Goal: Information Seeking & Learning: Find contact information

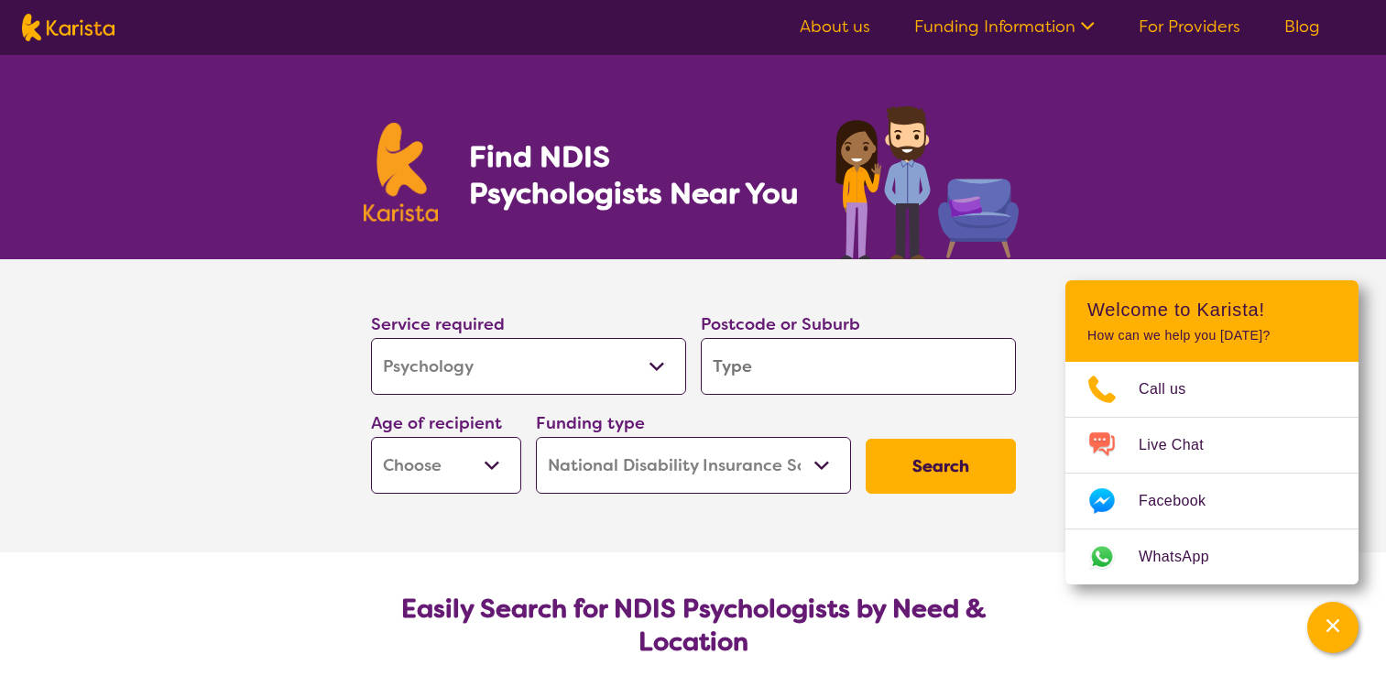
select select "Psychology"
select select "NDIS"
select select "Psychology"
select select "NDIS"
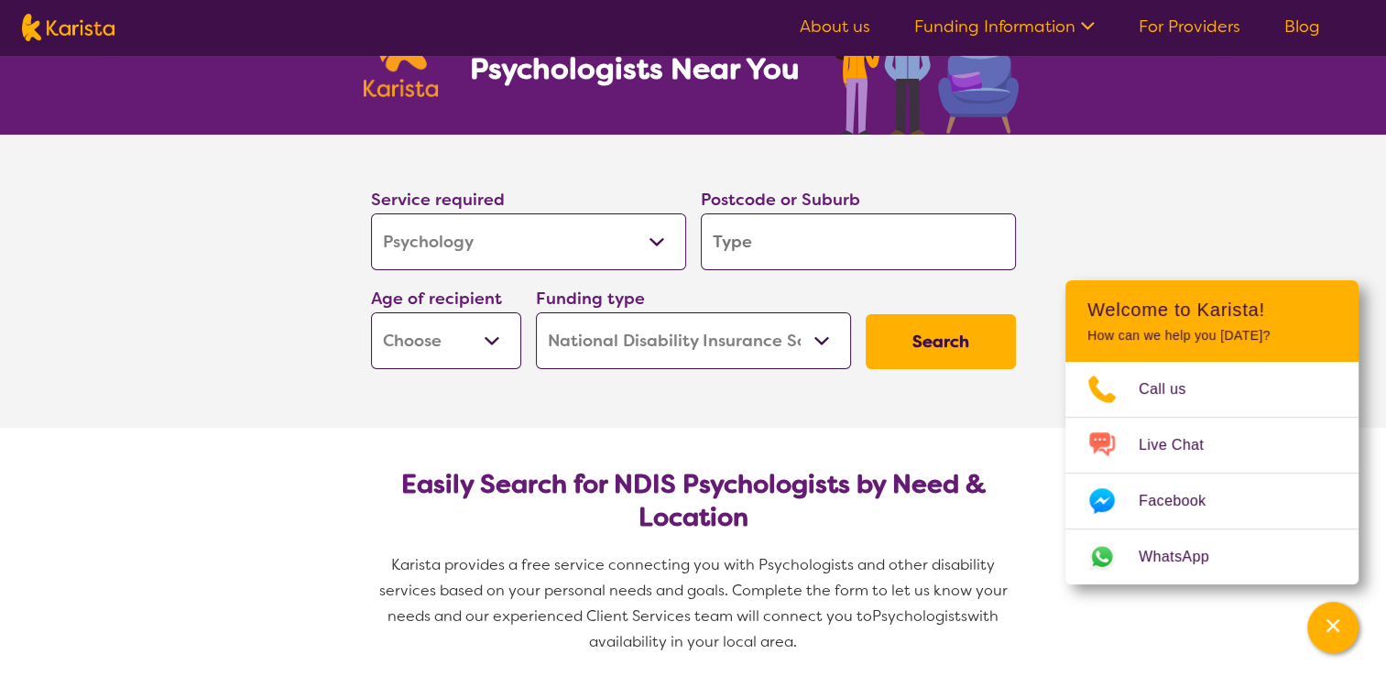
click at [628, 235] on select "Allied Health Assistant Assessment (ADHD or Autism) Behaviour support Counselli…" at bounding box center [528, 241] width 315 height 57
click at [476, 346] on select "Early Childhood - 0 to 9 Child - 10 to 11 Adolescent - 12 to 17 Adult - 18 to 6…" at bounding box center [446, 340] width 150 height 57
select select "AD"
click at [371, 312] on select "Early Childhood - 0 to 9 Child - 10 to 11 Adolescent - 12 to 17 Adult - 18 to 6…" at bounding box center [446, 340] width 150 height 57
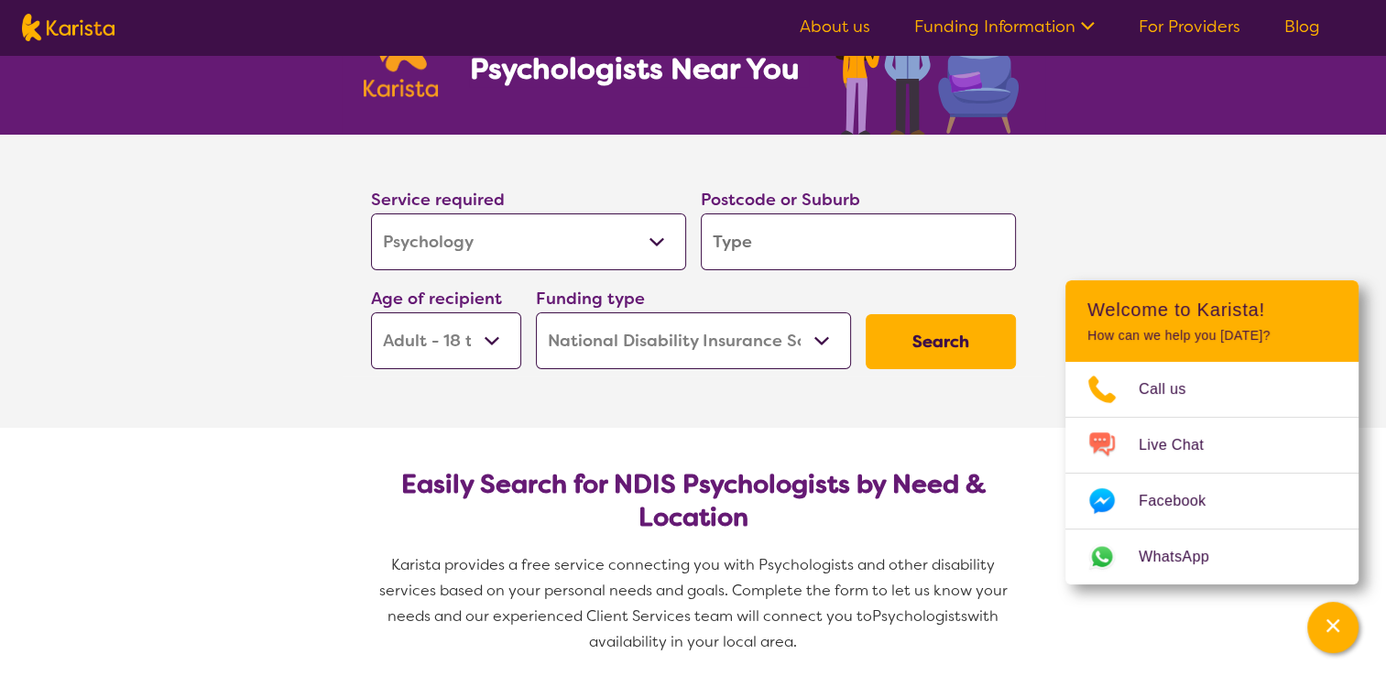
select select "AD"
click at [832, 256] on input "search" at bounding box center [858, 241] width 315 height 57
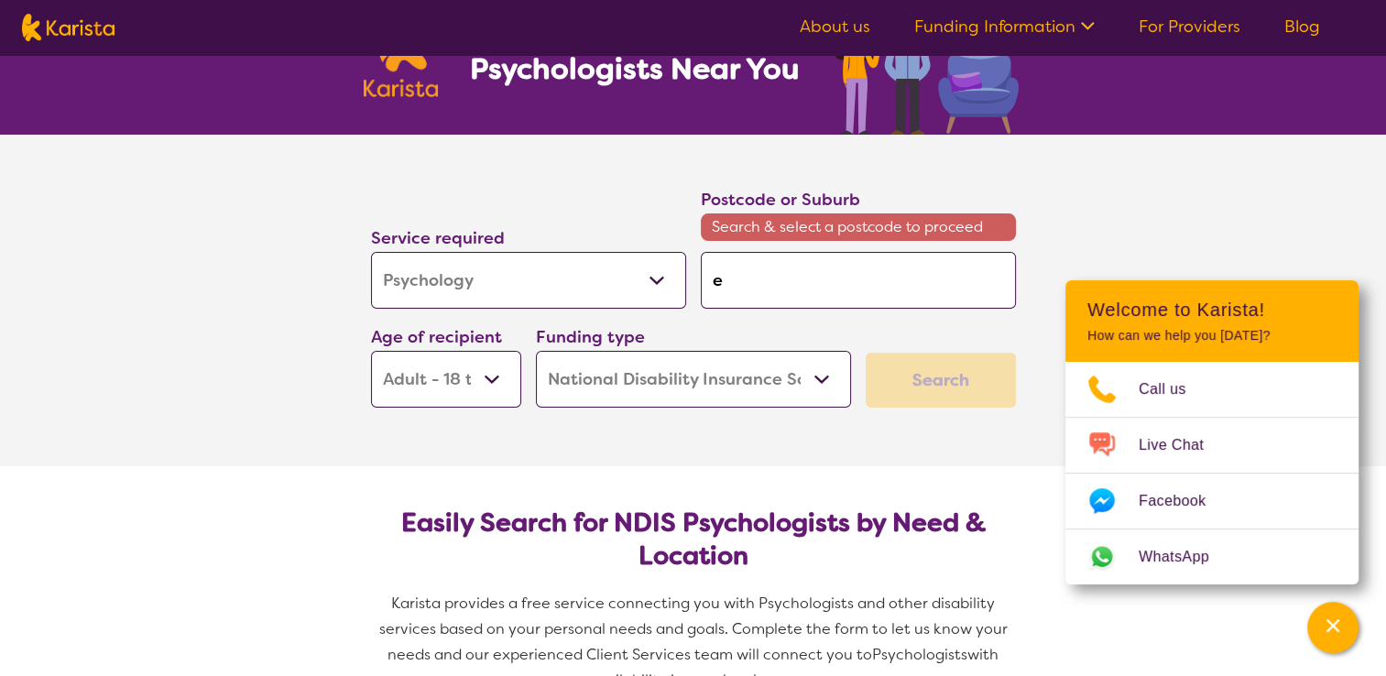
type input "e"
type input "en"
type input "enf"
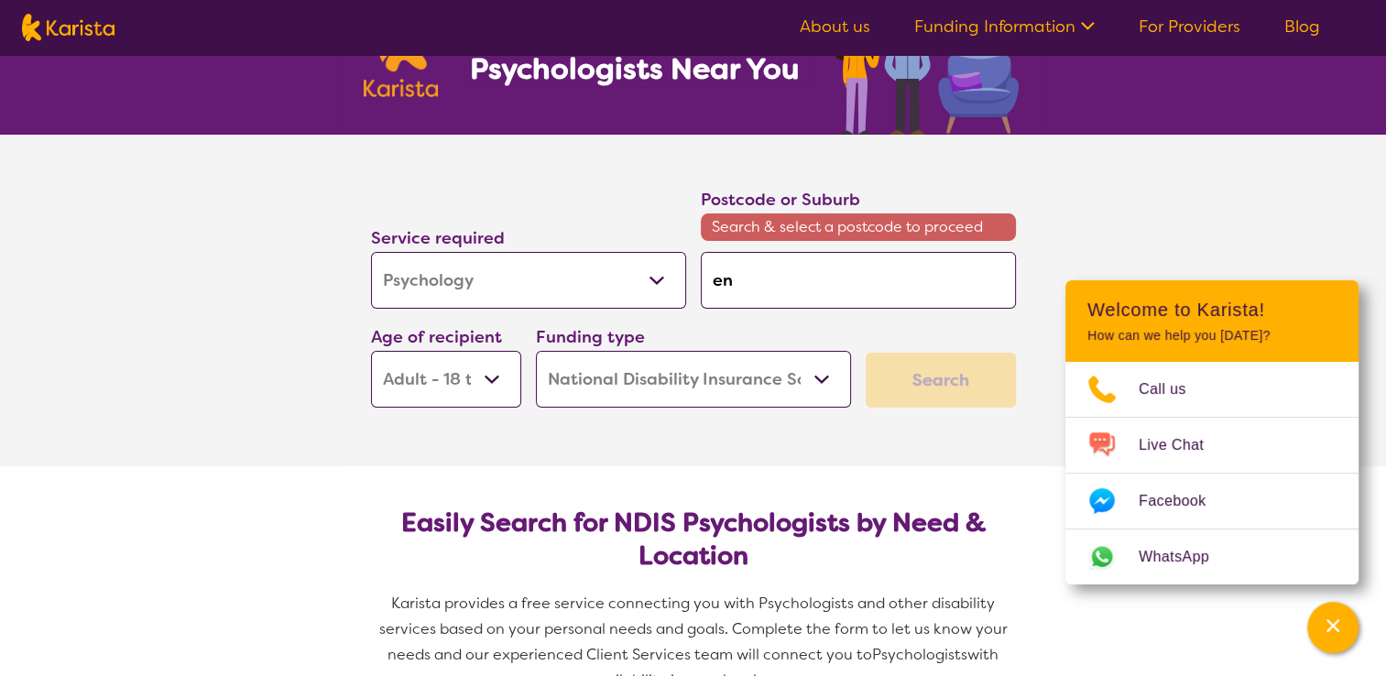
type input "enf"
type input "enfi"
type input "enfie"
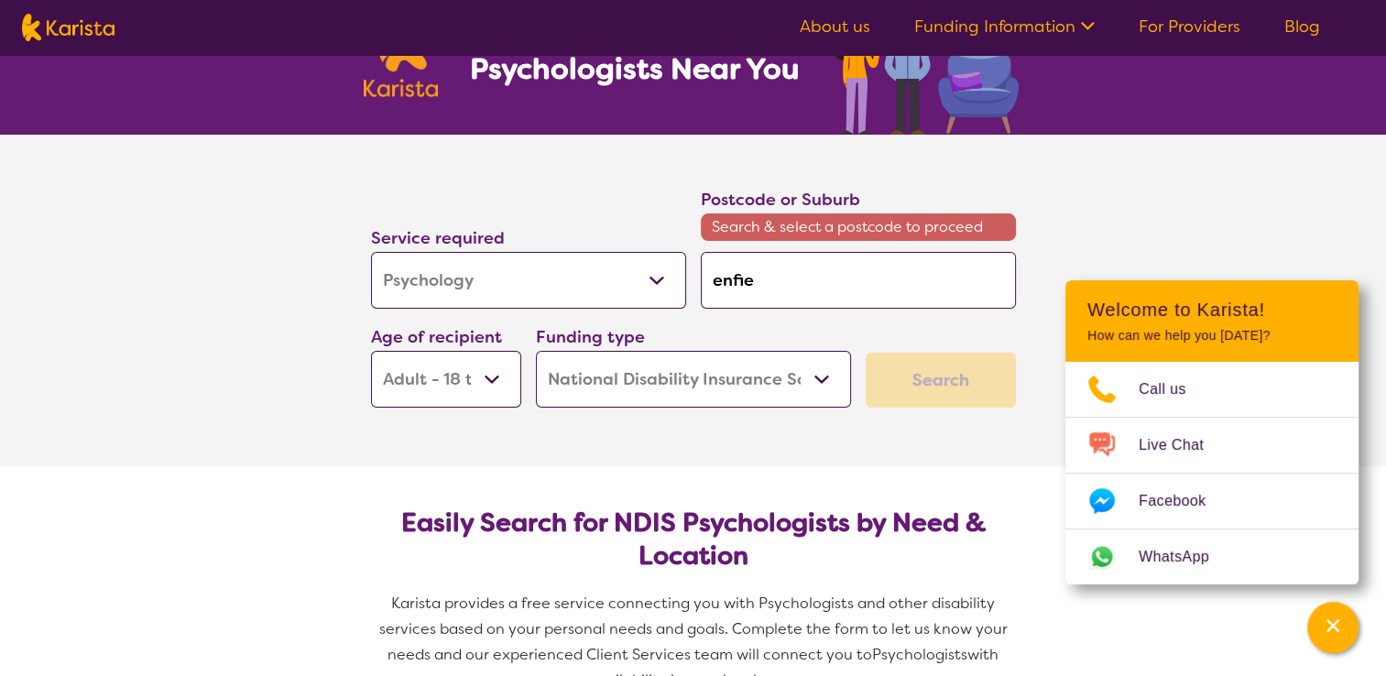
type input "enfiel"
type input "enfield"
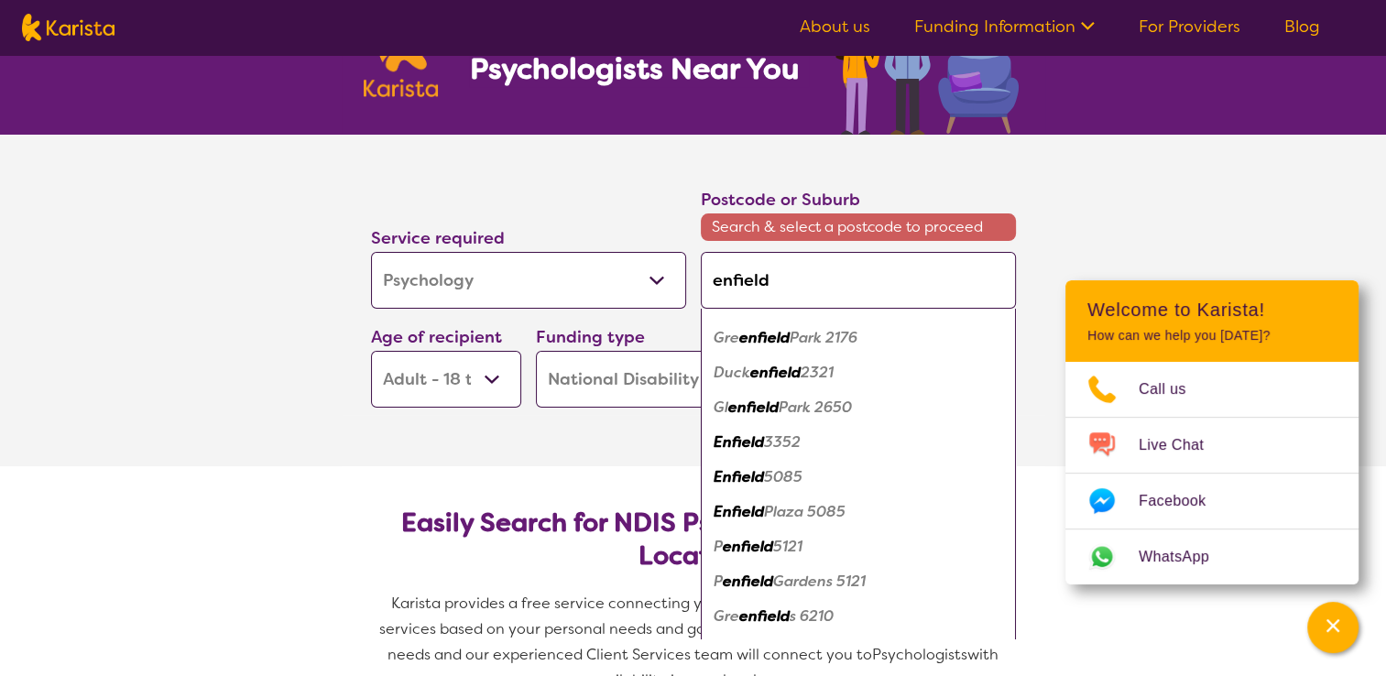
scroll to position [132, 0]
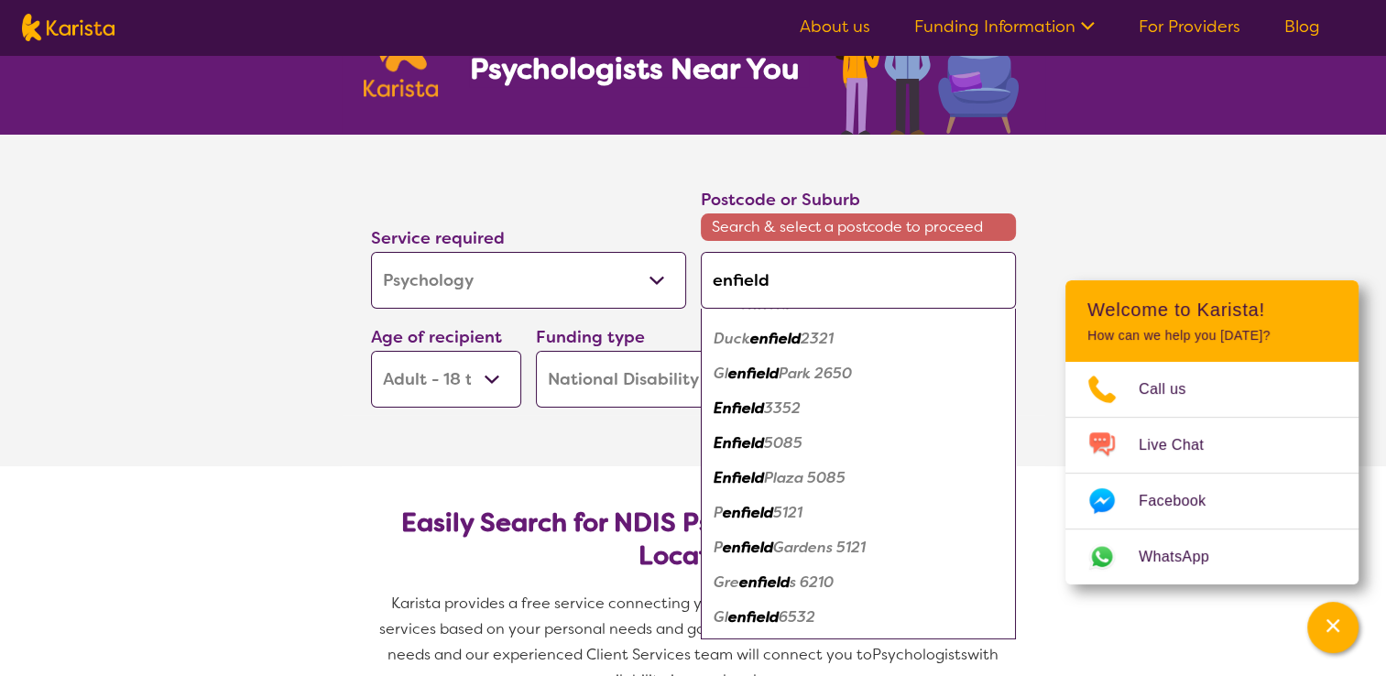
click at [751, 442] on em "Enfield" at bounding box center [739, 442] width 50 height 19
type input "5085"
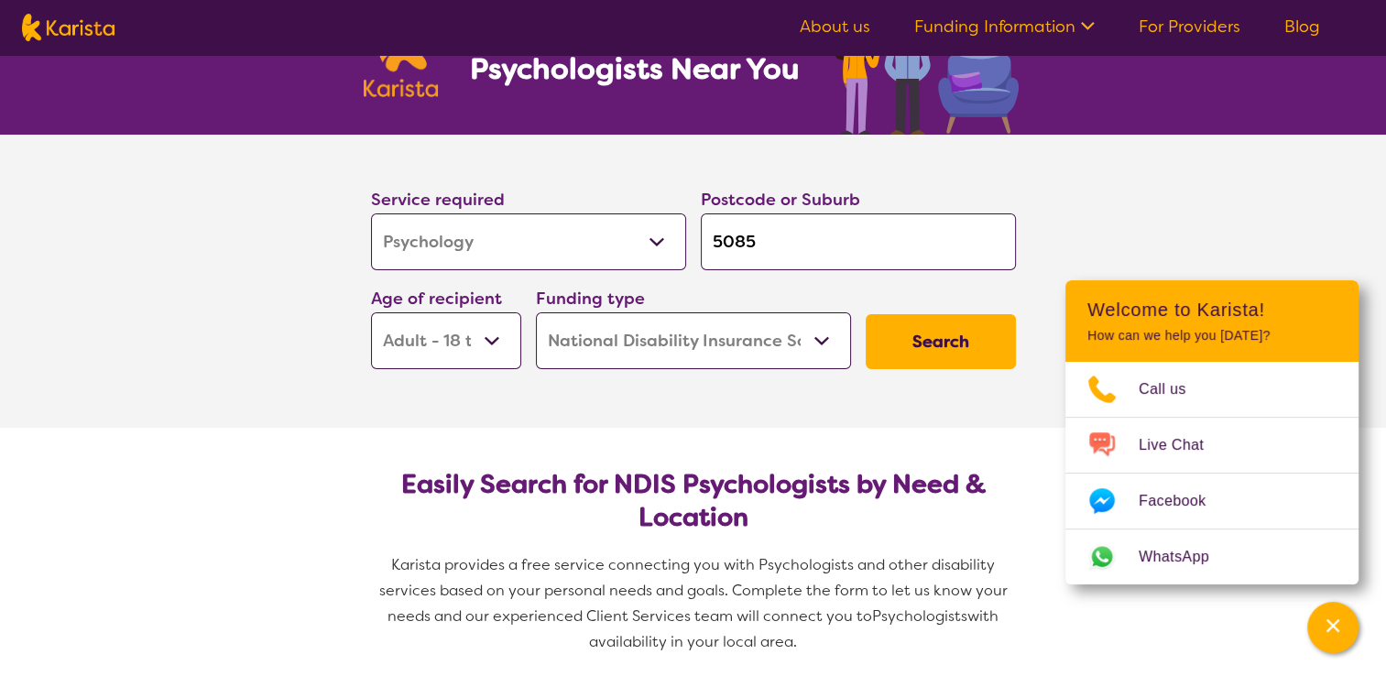
scroll to position [0, 0]
click at [933, 353] on button "Search" at bounding box center [941, 341] width 150 height 55
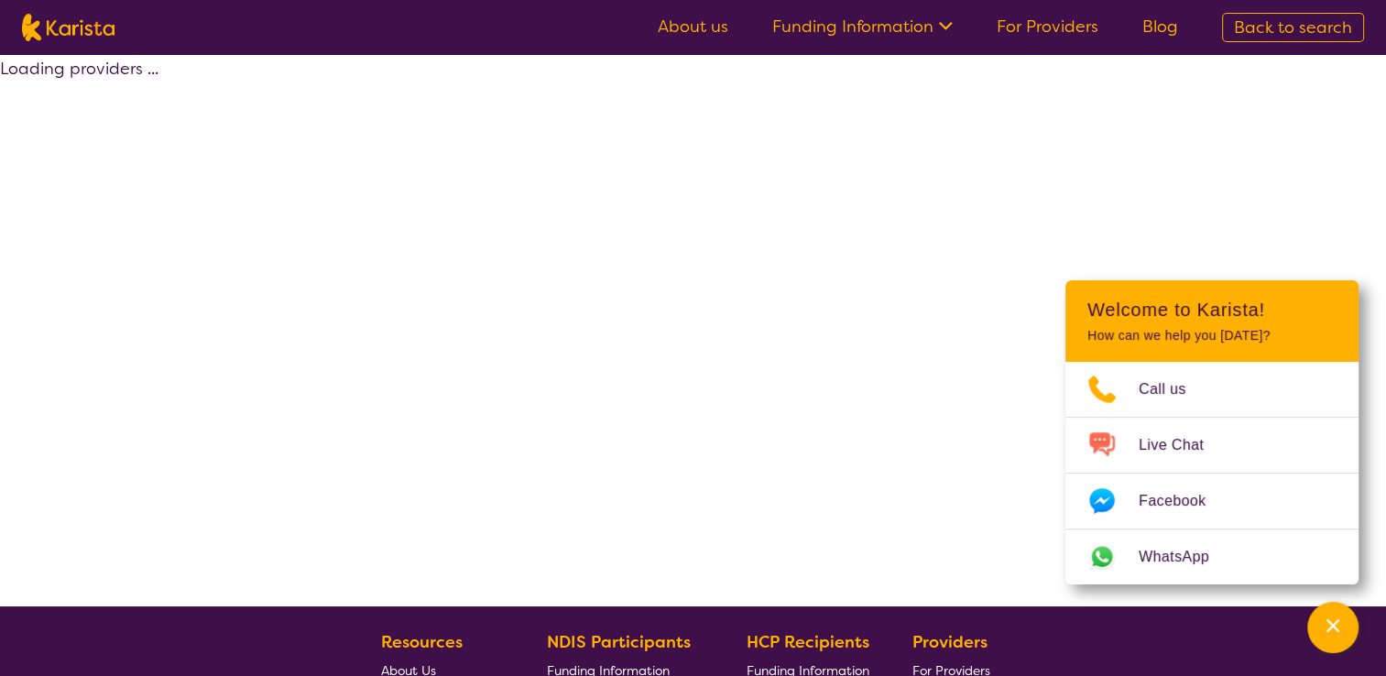
select select "by_score"
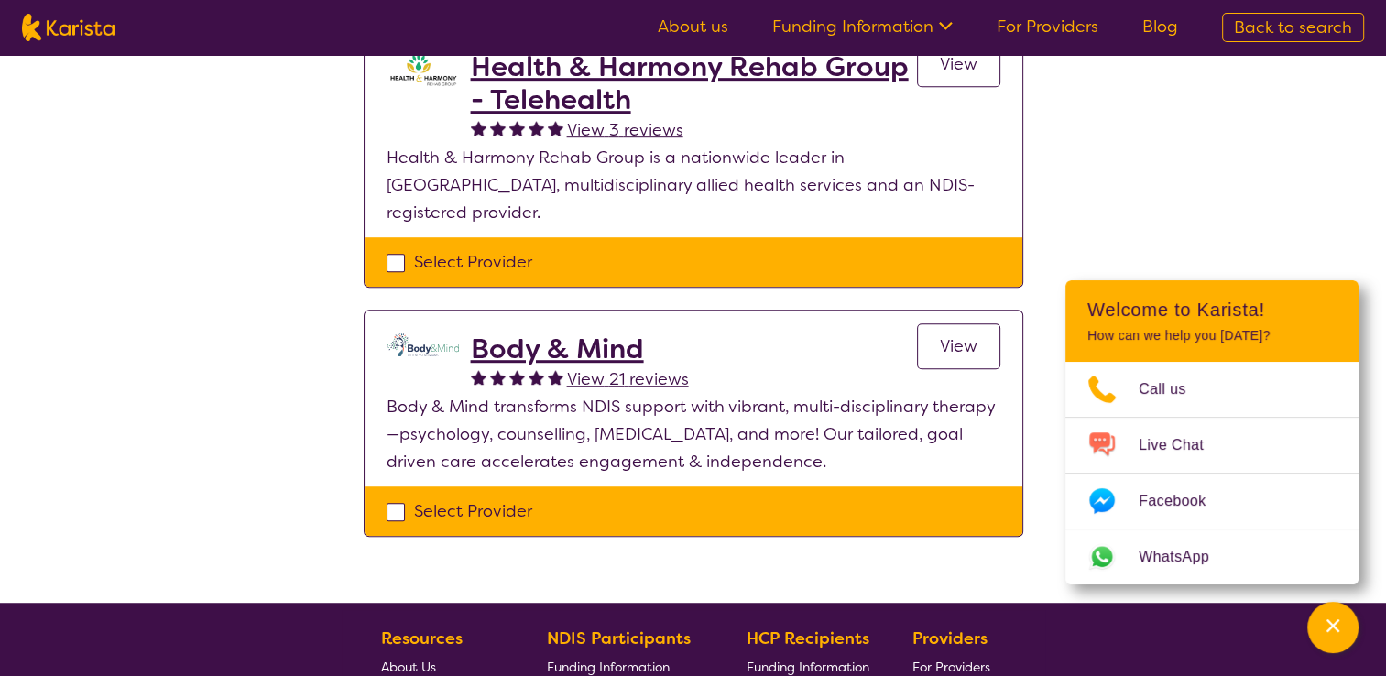
scroll to position [1098, 0]
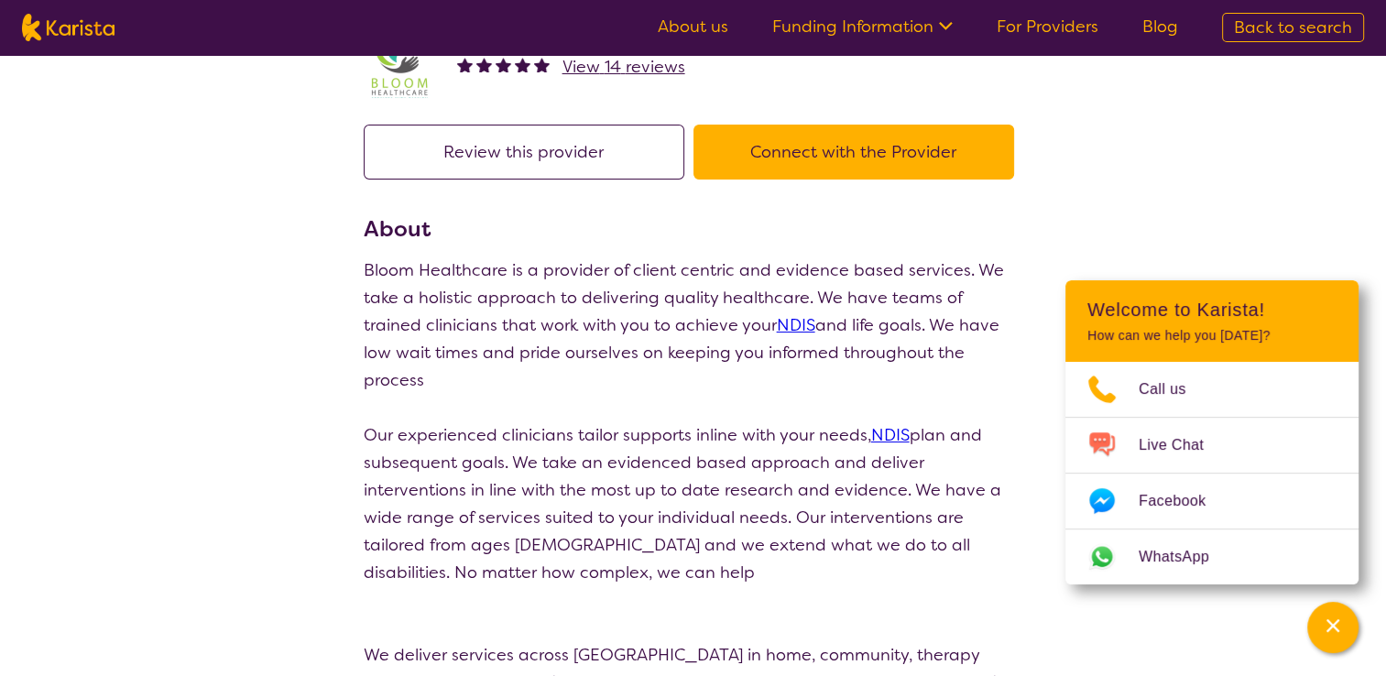
scroll to position [95, 0]
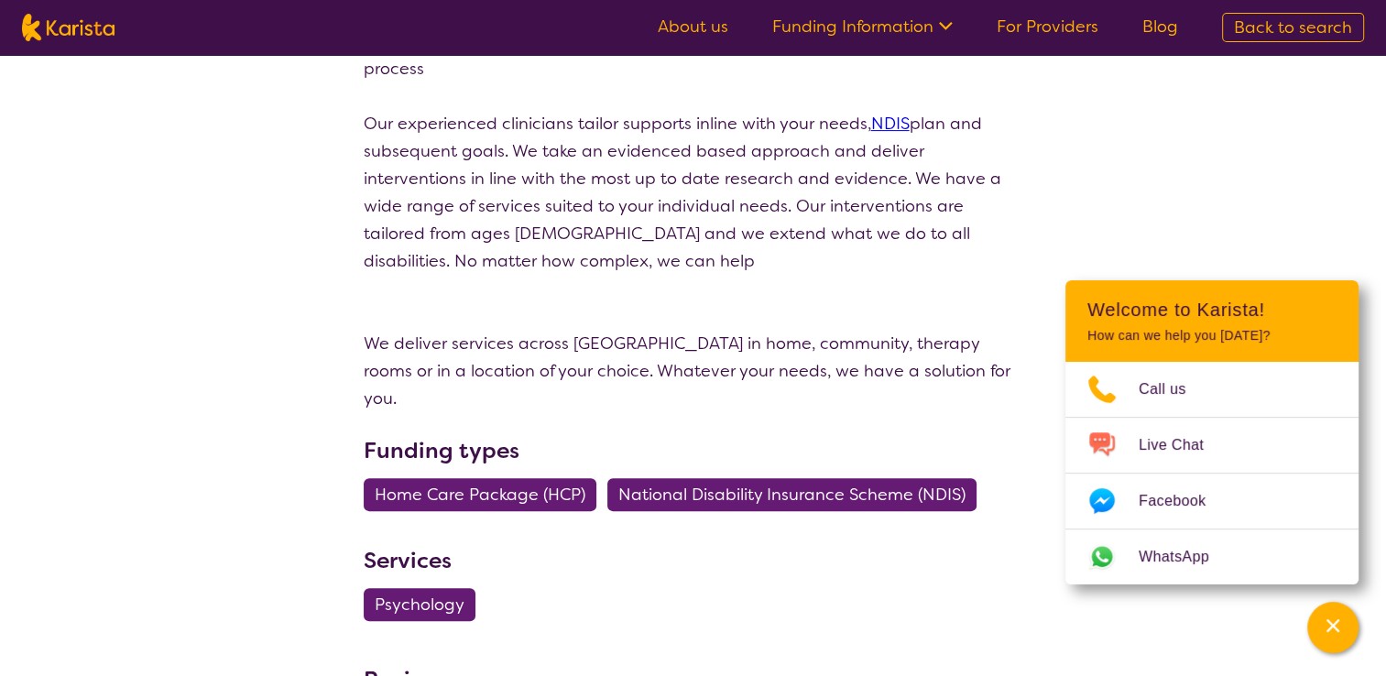
scroll to position [0, 0]
